Goal: Task Accomplishment & Management: Complete application form

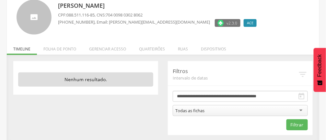
scroll to position [46, 0]
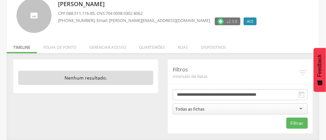
click at [148, 48] on li "Quarteirões" at bounding box center [152, 45] width 39 height 15
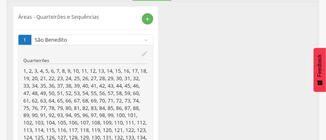
scroll to position [99, 0]
click at [143, 41] on icon "expand_more" at bounding box center [146, 40] width 7 height 7
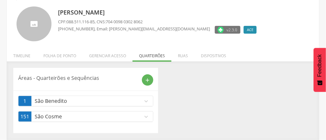
scroll to position [37, 0]
click at [59, 99] on p "São Benedito" at bounding box center [89, 101] width 108 height 7
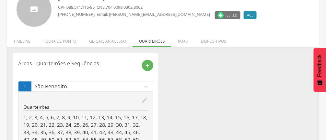
scroll to position [49, 0]
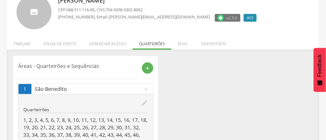
click at [142, 102] on icon "edit" at bounding box center [144, 103] width 7 height 7
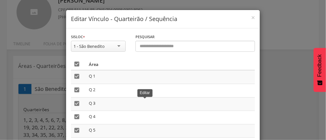
click at [74, 65] on icon "" at bounding box center [77, 64] width 6 height 6
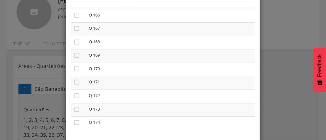
scroll to position [83, 0]
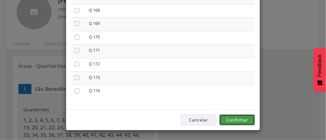
click at [241, 121] on button "Confirmar" at bounding box center [237, 120] width 36 height 11
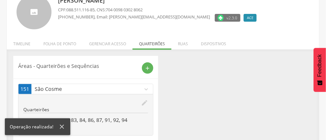
click at [147, 104] on icon "edit" at bounding box center [144, 103] width 7 height 7
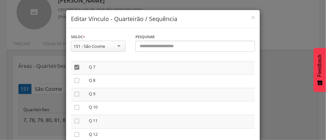
scroll to position [86, 0]
click at [79, 72] on icon "" at bounding box center [77, 71] width 6 height 6
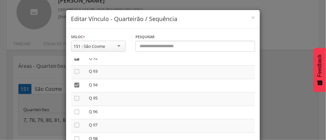
click at [76, 88] on icon "" at bounding box center [77, 85] width 6 height 6
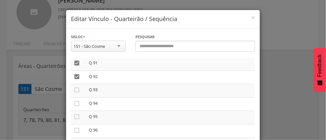
scroll to position [1226, 0]
click at [80, 80] on icon "" at bounding box center [77, 77] width 6 height 6
click at [76, 66] on icon "" at bounding box center [77, 63] width 6 height 6
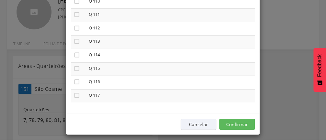
scroll to position [79, 0]
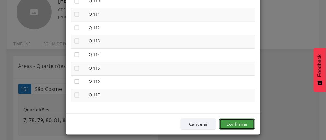
click at [242, 124] on button "Confirmar" at bounding box center [237, 124] width 36 height 11
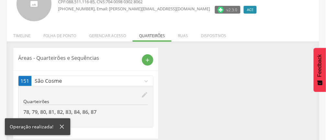
scroll to position [63, 0]
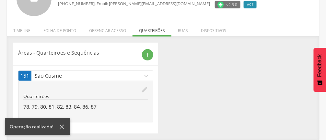
click at [145, 75] on icon "expand_more" at bounding box center [146, 76] width 7 height 7
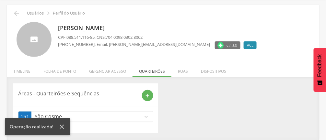
scroll to position [21, 0]
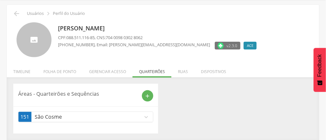
click at [95, 116] on p "São Cosme" at bounding box center [89, 116] width 108 height 7
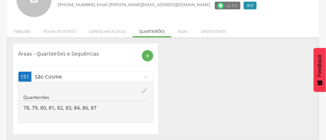
scroll to position [63, 0]
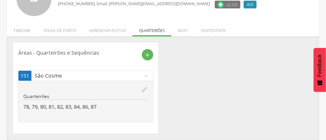
click at [146, 89] on icon "edit" at bounding box center [144, 89] width 7 height 7
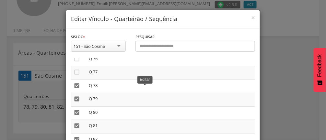
scroll to position [1028, 0]
click at [77, 89] on icon "" at bounding box center [77, 86] width 6 height 6
click at [77, 103] on icon "" at bounding box center [77, 99] width 6 height 6
click at [77, 116] on icon "" at bounding box center [77, 113] width 6 height 6
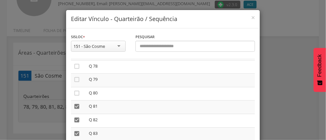
click at [78, 110] on icon "" at bounding box center [77, 106] width 6 height 6
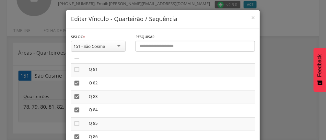
scroll to position [1085, 0]
click at [78, 86] on icon "" at bounding box center [77, 83] width 6 height 6
click at [76, 100] on icon "" at bounding box center [77, 96] width 6 height 6
click at [75, 113] on icon "" at bounding box center [77, 110] width 6 height 6
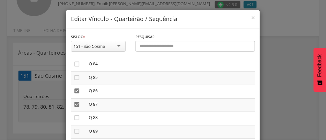
scroll to position [1140, 0]
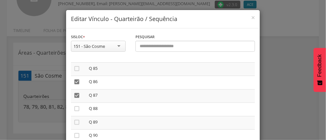
click at [77, 85] on icon "" at bounding box center [77, 82] width 6 height 6
click at [78, 99] on icon "" at bounding box center [77, 95] width 6 height 6
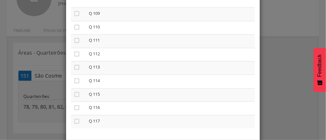
scroll to position [83, 0]
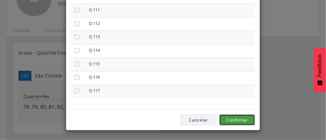
click at [238, 121] on button "Confirmar" at bounding box center [237, 120] width 36 height 11
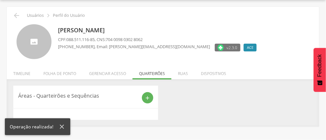
scroll to position [19, 0]
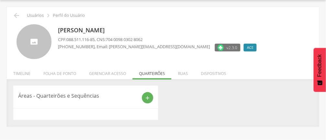
click at [146, 96] on icon "add" at bounding box center [148, 98] width 6 height 6
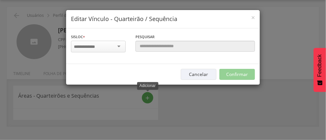
scroll to position [0, 0]
click at [119, 48] on div at bounding box center [98, 47] width 55 height 12
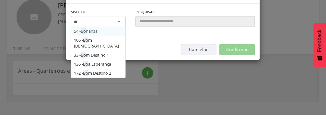
type input "***"
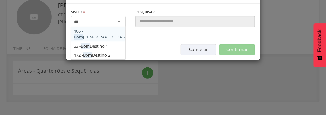
click at [102, 57] on div "Sisloc * 106 - Bom Jesus 33 - Bom Destino 1 172 - Bom Destino 2 [GEOGRAPHIC_DAT…" at bounding box center [98, 46] width 65 height 26
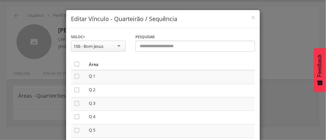
click at [75, 65] on icon "" at bounding box center [77, 64] width 6 height 6
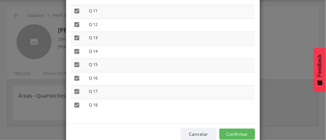
scroll to position [83, 0]
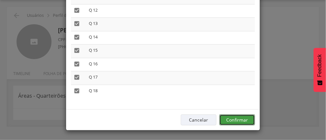
click at [241, 117] on button "Confirmar" at bounding box center [237, 120] width 36 height 11
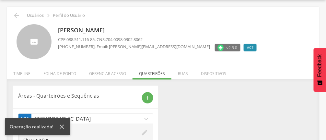
click at [147, 93] on div "add" at bounding box center [147, 97] width 11 height 11
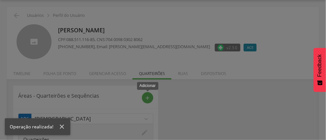
scroll to position [0, 0]
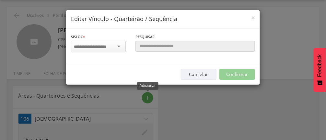
click at [119, 51] on div at bounding box center [98, 47] width 55 height 12
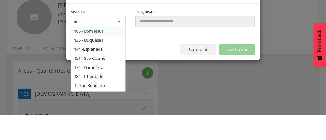
scroll to position [18, 0]
type input "***"
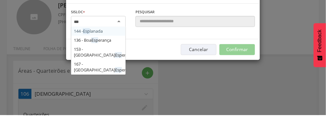
click at [108, 58] on div "Sisloc * 144 - Esp lanada 136 - [STREET_ADDRESS] [GEOGRAPHIC_DATA] a localidade" at bounding box center [98, 46] width 65 height 26
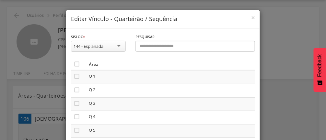
click at [78, 62] on icon "" at bounding box center [77, 64] width 6 height 6
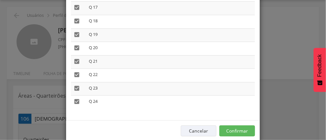
scroll to position [83, 0]
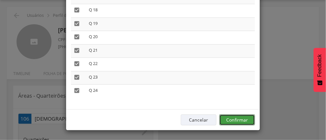
click at [243, 120] on button "Confirmar" at bounding box center [237, 120] width 36 height 11
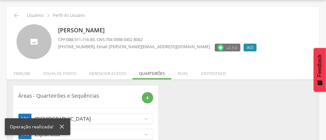
click at [145, 97] on icon "add" at bounding box center [148, 98] width 6 height 6
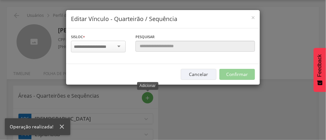
scroll to position [0, 0]
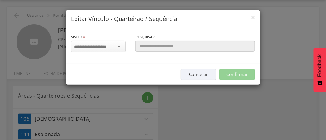
click at [121, 45] on div at bounding box center [98, 47] width 55 height 12
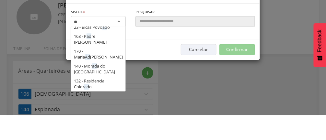
scroll to position [9, 0]
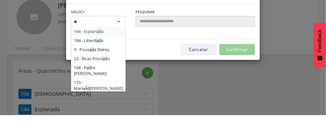
type input "***"
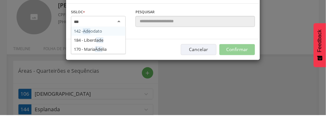
scroll to position [0, 0]
click at [108, 51] on div "142 - Ade odato 184 - Liberd ade 170 - [PERSON_NAME]" at bounding box center [98, 47] width 55 height 13
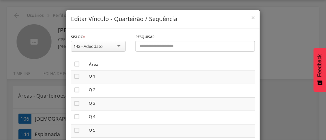
click at [78, 63] on icon "" at bounding box center [77, 64] width 6 height 6
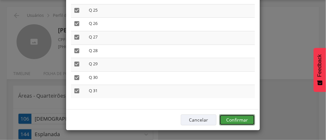
click at [245, 118] on button "Confirmar" at bounding box center [237, 120] width 36 height 11
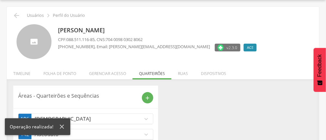
click at [150, 100] on icon "add" at bounding box center [148, 98] width 6 height 6
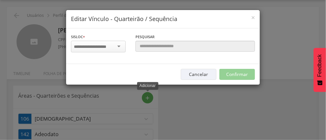
click at [122, 44] on div at bounding box center [98, 47] width 55 height 12
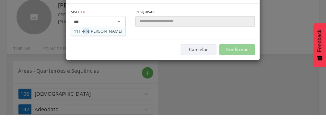
type input "****"
click at [107, 54] on div "111 - Pres idente [PERSON_NAME]" at bounding box center [98, 47] width 55 height 13
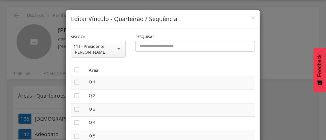
click at [79, 70] on icon "" at bounding box center [77, 70] width 6 height 6
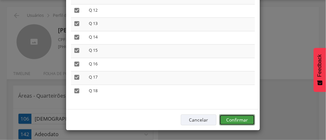
click at [241, 119] on button "Confirmar" at bounding box center [237, 120] width 36 height 11
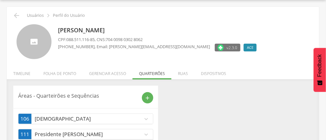
click at [146, 98] on icon "add" at bounding box center [148, 98] width 6 height 6
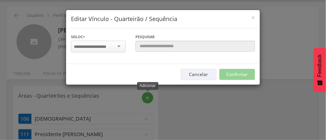
click at [114, 46] on input "select-one" at bounding box center [94, 47] width 41 height 6
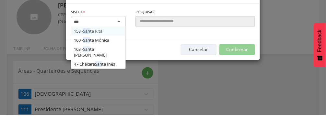
type input "****"
click at [111, 64] on div "Sisloc * 158 - Sant a Rita 160 - Sant a Mônica 163 - Sant a Matilde 4 - Chácara…" at bounding box center [163, 47] width 194 height 36
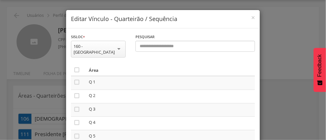
click at [78, 67] on icon "" at bounding box center [77, 70] width 6 height 6
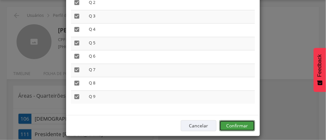
click at [247, 123] on button "Confirmar" at bounding box center [237, 126] width 36 height 11
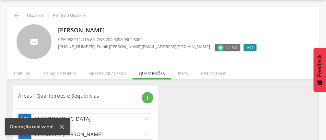
click at [146, 100] on icon "add" at bounding box center [148, 98] width 6 height 6
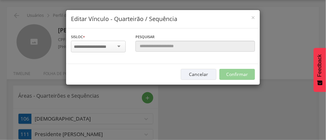
click at [119, 46] on div at bounding box center [98, 47] width 55 height 12
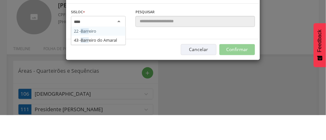
type input "*****"
click at [105, 63] on div "Sisloc * 22 - Barre iro 43 - Barre iro do Amaral [GEOGRAPHIC_DATA] a localidade…" at bounding box center [163, 47] width 194 height 36
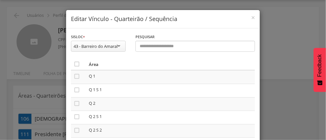
click at [78, 66] on icon "" at bounding box center [77, 64] width 6 height 6
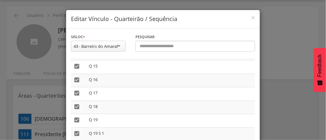
scroll to position [83, 0]
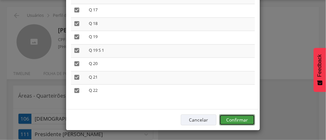
click at [243, 118] on button "Confirmar" at bounding box center [237, 120] width 36 height 11
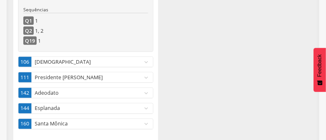
scroll to position [183, 0]
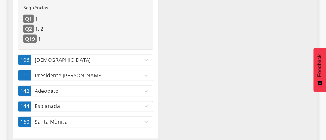
click at [201, 95] on div "Áreas - Quarteirões e Sequências add 43 Barreiro do Amaral expand_more edit Qua…" at bounding box center [162, 31] width 309 height 217
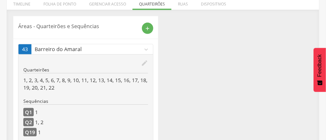
scroll to position [0, 0]
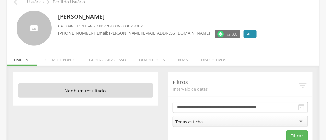
scroll to position [46, 0]
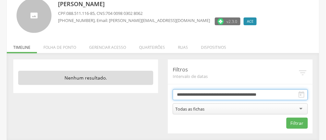
click at [227, 91] on input "**********" at bounding box center [240, 94] width 135 height 11
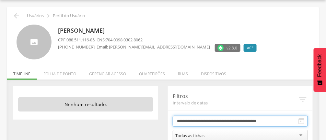
scroll to position [0, 0]
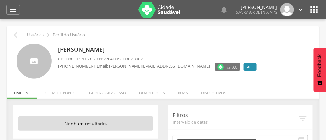
click at [181, 93] on li "Ruas" at bounding box center [182, 91] width 23 height 15
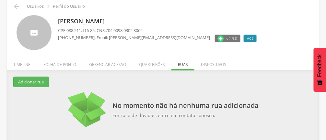
scroll to position [37, 0]
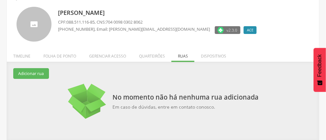
click at [208, 54] on li "Dispositivos" at bounding box center [213, 54] width 38 height 15
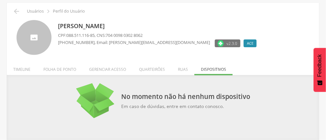
scroll to position [23, 0]
click at [109, 70] on li "Gerenciar acesso" at bounding box center [108, 68] width 50 height 15
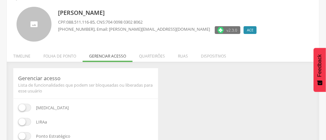
click at [63, 52] on li "Folha de ponto" at bounding box center [60, 54] width 46 height 15
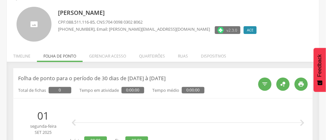
click at [20, 53] on li "Timeline" at bounding box center [22, 54] width 30 height 15
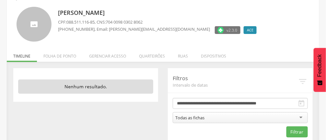
click at [57, 56] on li "Folha de ponto" at bounding box center [60, 54] width 46 height 15
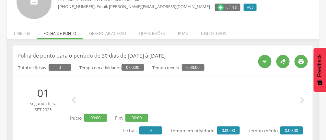
scroll to position [0, 0]
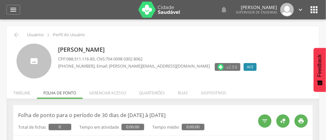
click at [107, 93] on li "Gerenciar acesso" at bounding box center [108, 91] width 50 height 15
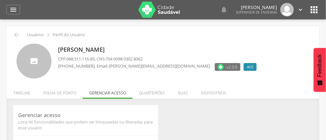
click at [32, 59] on div at bounding box center [34, 61] width 35 height 35
click at [152, 92] on li "Quarteirões" at bounding box center [152, 91] width 39 height 15
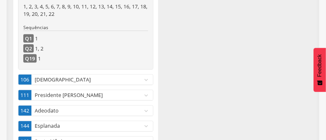
scroll to position [187, 0]
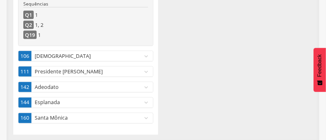
click at [144, 54] on icon "expand_more" at bounding box center [146, 56] width 7 height 7
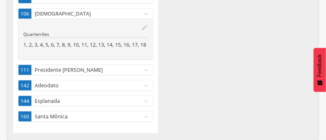
scroll to position [139, 0]
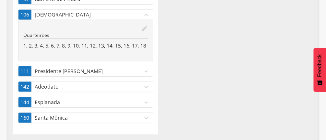
click at [148, 71] on icon "expand_more" at bounding box center [146, 71] width 7 height 7
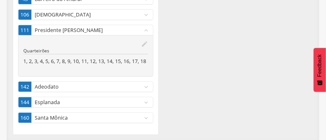
click at [147, 86] on icon "expand_more" at bounding box center [146, 87] width 7 height 7
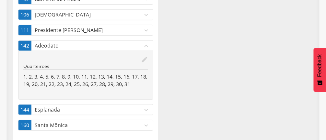
click at [148, 110] on icon "expand_more" at bounding box center [146, 110] width 7 height 7
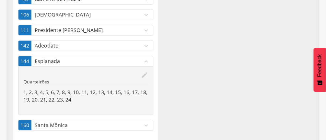
click at [146, 125] on icon "expand_more" at bounding box center [146, 125] width 7 height 7
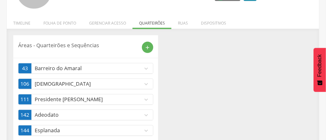
scroll to position [0, 0]
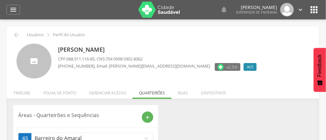
click at [18, 34] on icon "" at bounding box center [17, 35] width 8 height 8
